Goal: Information Seeking & Learning: Learn about a topic

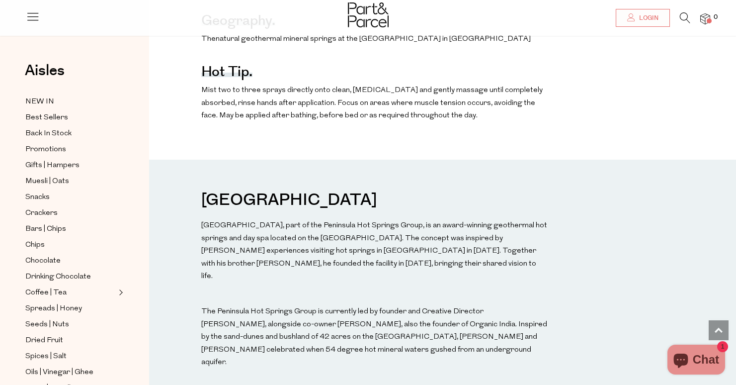
scroll to position [969, 0]
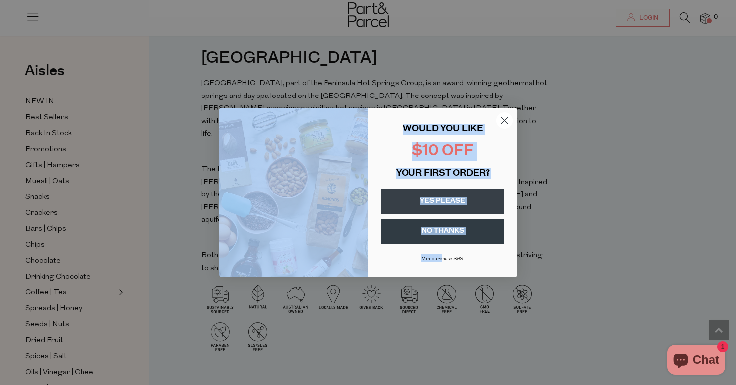
drag, startPoint x: 412, startPoint y: 279, endPoint x: 440, endPoint y: 285, distance: 28.4
click at [445, 286] on div "Close dialog WOULD YOU LIKE $10 OFF YOUR FIRST ORDER? YES PLEASE NO THANKS [PER…" at bounding box center [368, 192] width 298 height 189
click at [500, 120] on circle "Close dialog" at bounding box center [504, 120] width 16 height 16
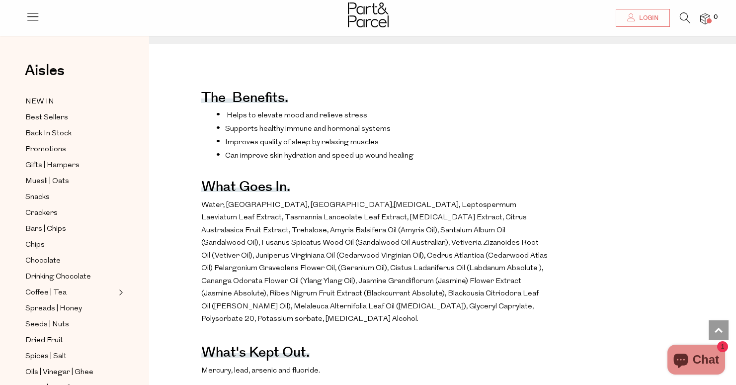
scroll to position [367, 0]
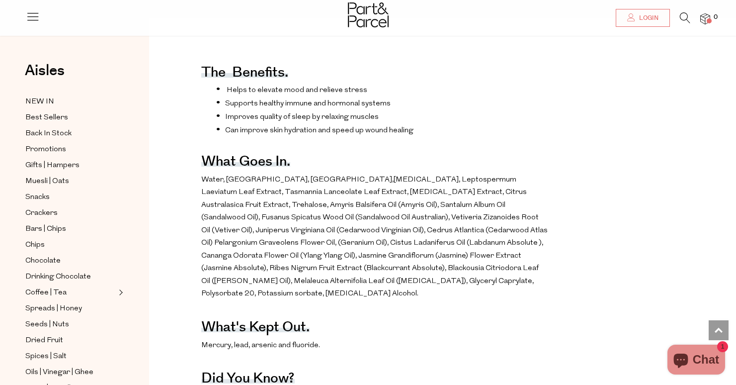
drag, startPoint x: 447, startPoint y: 218, endPoint x: 658, endPoint y: 256, distance: 214.2
drag, startPoint x: 258, startPoint y: 251, endPoint x: 658, endPoint y: 273, distance: 401.3
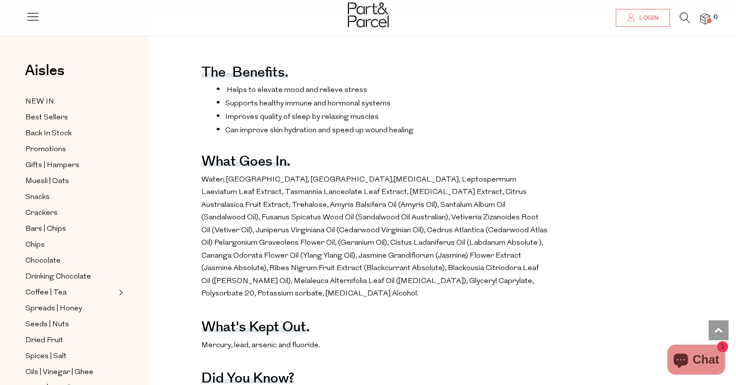
drag, startPoint x: 523, startPoint y: 247, endPoint x: 654, endPoint y: 269, distance: 133.6
drag, startPoint x: 523, startPoint y: 247, endPoint x: 522, endPoint y: 241, distance: 6.0
drag, startPoint x: 519, startPoint y: 229, endPoint x: 657, endPoint y: 244, distance: 139.5
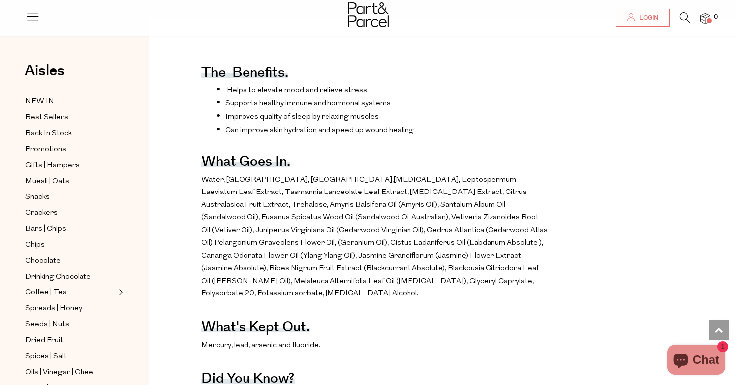
drag, startPoint x: 254, startPoint y: 285, endPoint x: 299, endPoint y: 315, distance: 54.5
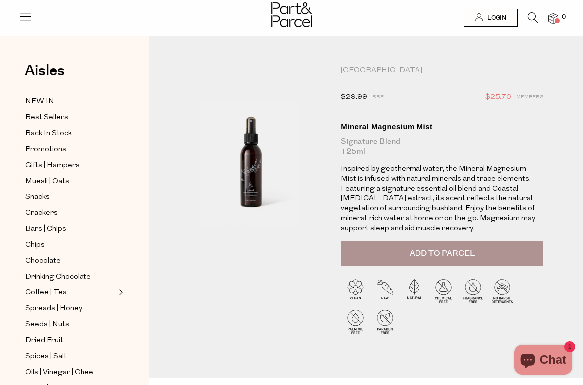
scroll to position [2, 0]
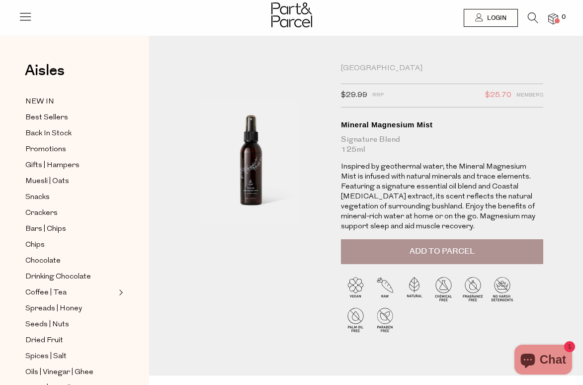
click at [452, 173] on p "Inspired by geothermal water, the Mineral Magnesium Mist is infused with natura…" at bounding box center [442, 197] width 202 height 70
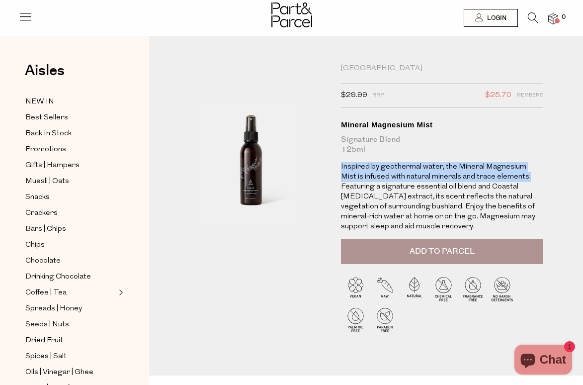
drag, startPoint x: 514, startPoint y: 175, endPoint x: 338, endPoint y: 166, distance: 175.7
click at [338, 166] on div "[GEOGRAPHIC_DATA] $29.99 RRP $25.70 Members Available: In Stock Mineral Magnesi…" at bounding box center [431, 207] width 195 height 287
copy p "Inspired by geothermal water, the Mineral Magnesium Mist is infused with natura…"
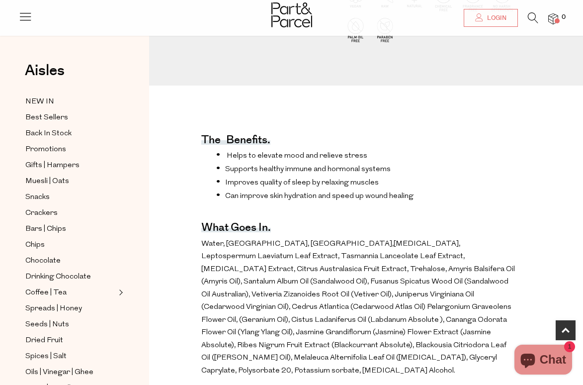
scroll to position [293, 0]
